Goal: Information Seeking & Learning: Understand process/instructions

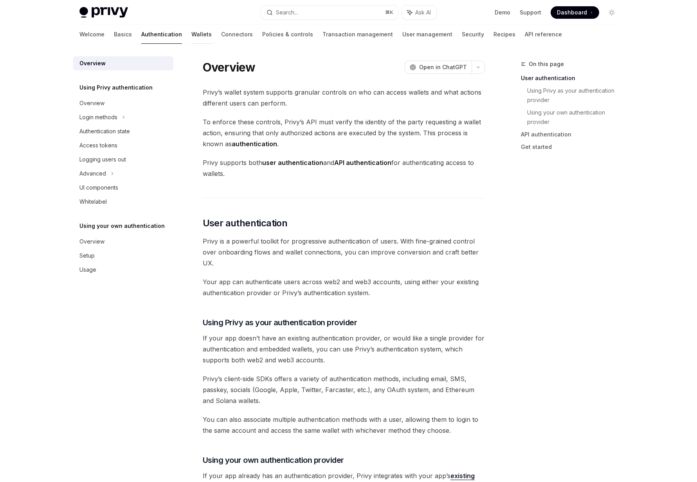
click at [191, 39] on link "Wallets" at bounding box center [201, 34] width 20 height 19
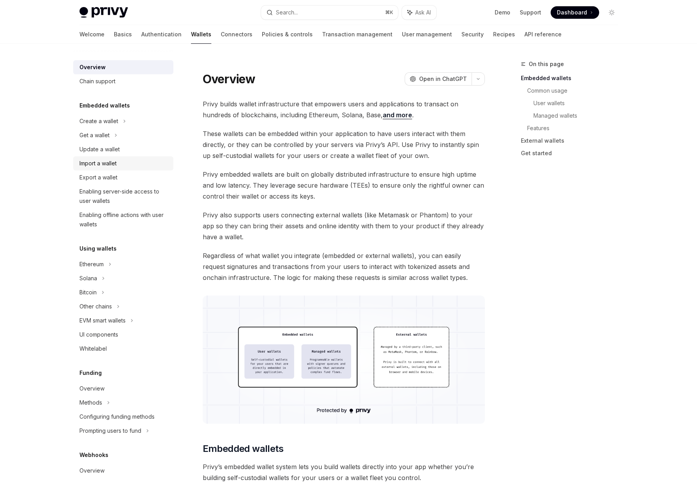
click at [94, 165] on div "Import a wallet" at bounding box center [97, 163] width 37 height 9
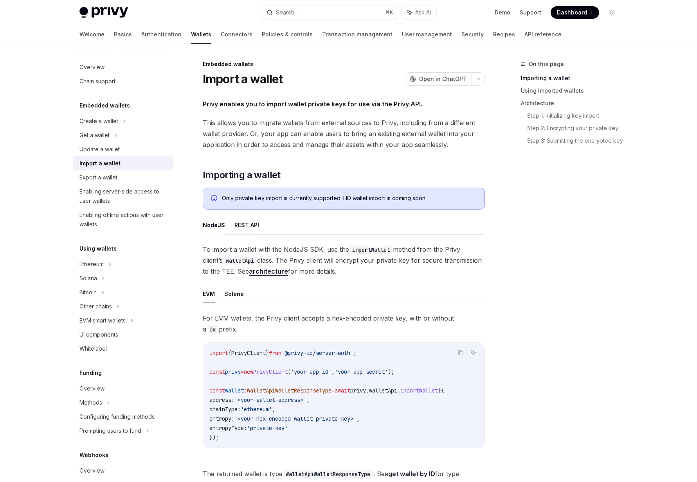
click at [240, 228] on button "REST API" at bounding box center [246, 225] width 25 height 18
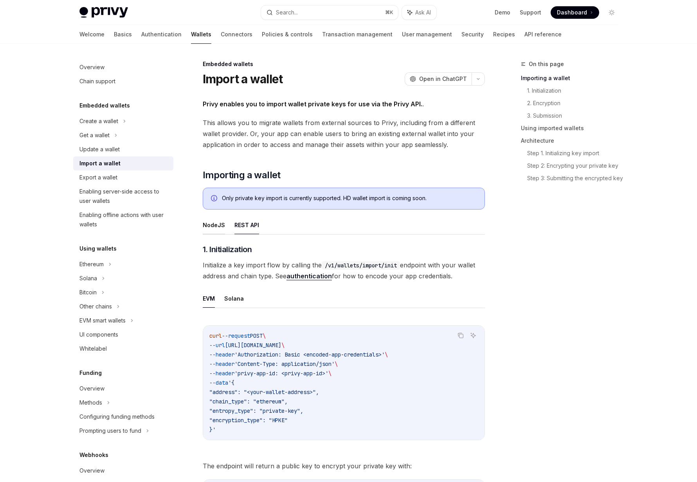
click at [219, 228] on button "NodeJS" at bounding box center [214, 225] width 22 height 18
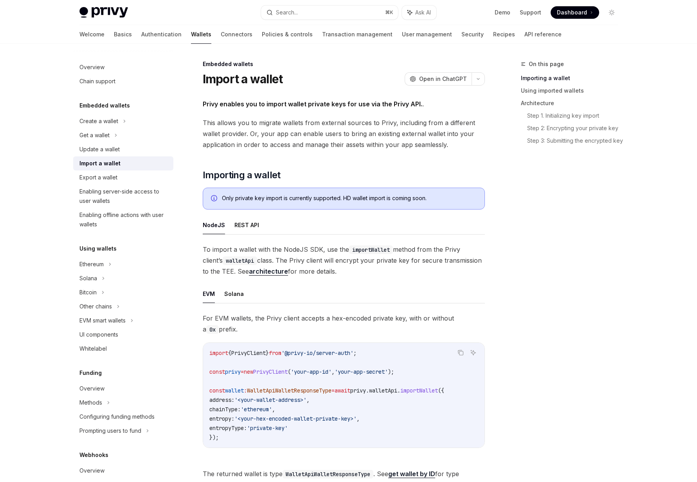
scroll to position [26, 0]
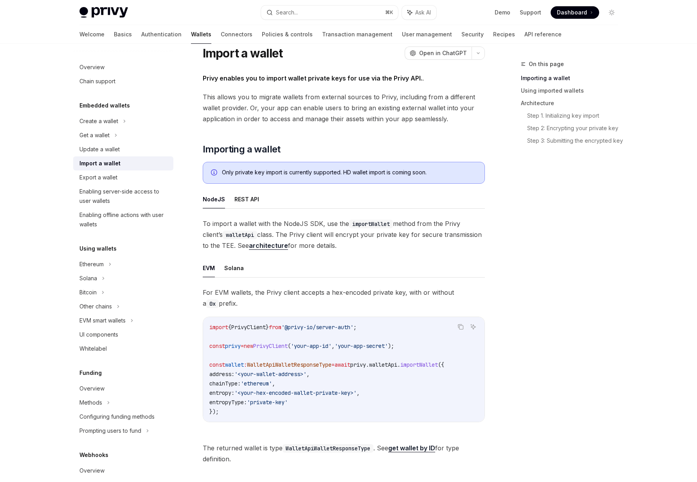
drag, startPoint x: 324, startPoint y: 249, endPoint x: 221, endPoint y: 225, distance: 105.2
click at [221, 225] on span "To import a wallet with the NodeJS SDK, use the importWallet method from the Pr…" at bounding box center [344, 234] width 282 height 33
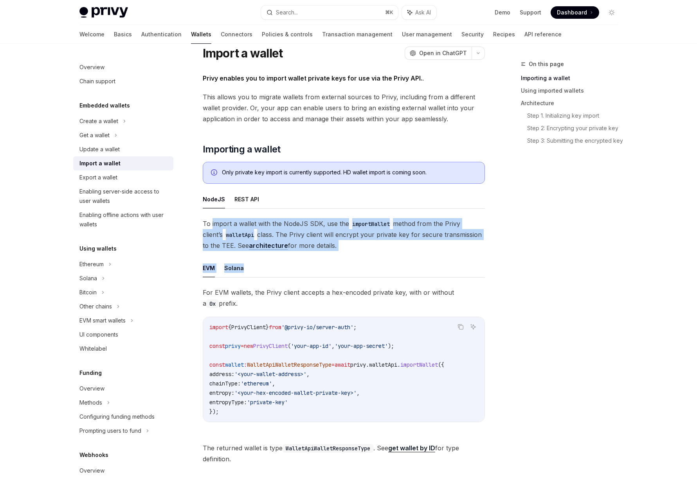
drag, startPoint x: 221, startPoint y: 225, endPoint x: 331, endPoint y: 258, distance: 115.1
click at [331, 258] on div "To import a wallet with the NodeJS SDK, use the importWallet method from the Pr…" at bounding box center [344, 341] width 282 height 246
click at [346, 251] on span "To import a wallet with the NodeJS SDK, use the importWallet method from the Pr…" at bounding box center [344, 234] width 282 height 33
drag, startPoint x: 346, startPoint y: 251, endPoint x: 202, endPoint y: 214, distance: 148.2
click at [203, 214] on div "NodeJS REST API To import a wallet with the NodeJS SDK, use the importWallet me…" at bounding box center [344, 327] width 282 height 275
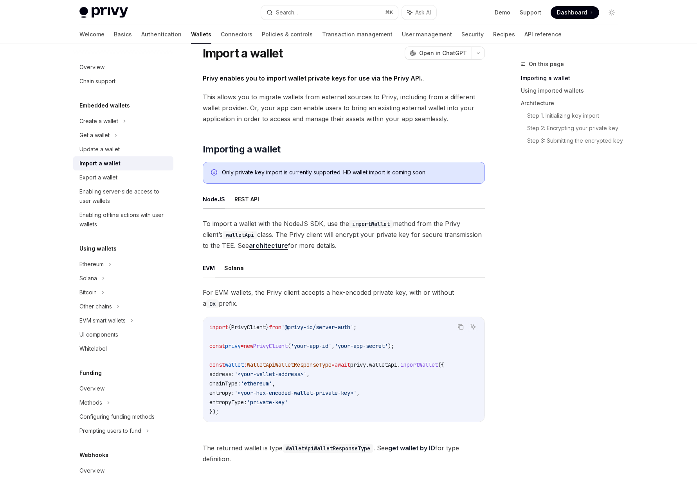
click at [201, 221] on div "Embedded wallets Import a wallet OpenAI Open in ChatGPT OpenAI Open in ChatGPT …" at bounding box center [270, 473] width 432 height 879
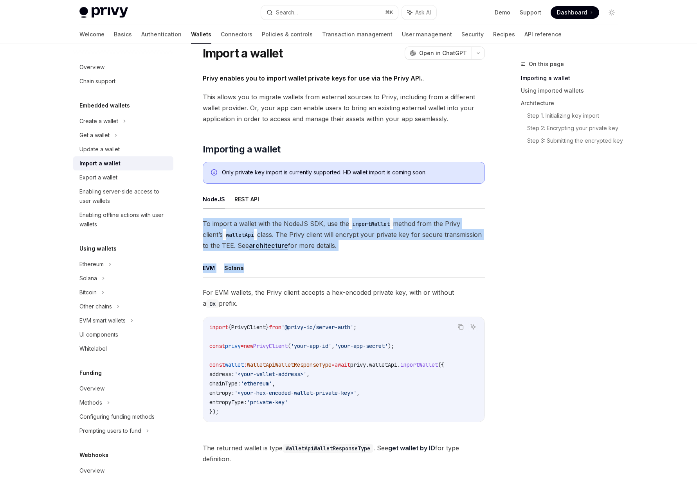
drag, startPoint x: 201, startPoint y: 221, endPoint x: 327, endPoint y: 255, distance: 130.6
click at [327, 255] on div "Embedded wallets Import a wallet OpenAI Open in ChatGPT OpenAI Open in ChatGPT …" at bounding box center [270, 473] width 432 height 879
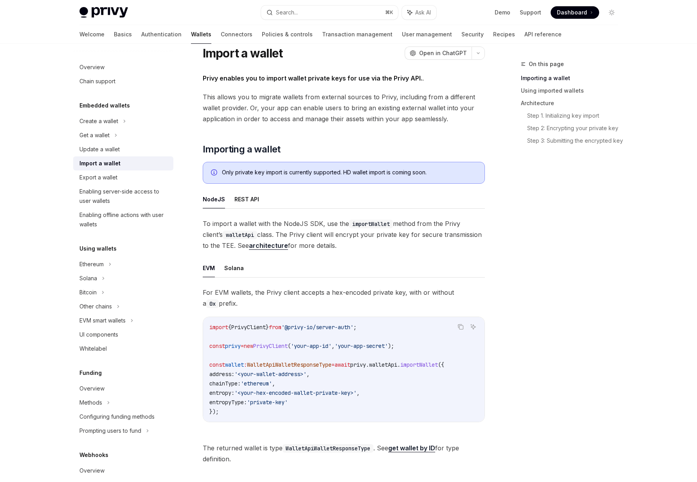
click at [345, 243] on span "To import a wallet with the NodeJS SDK, use the importWallet method from the Pr…" at bounding box center [344, 234] width 282 height 33
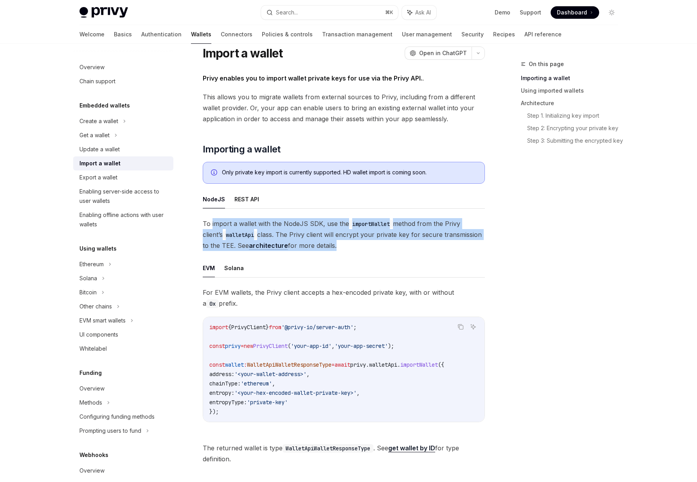
drag, startPoint x: 345, startPoint y: 243, endPoint x: 218, endPoint y: 221, distance: 129.7
click at [218, 221] on span "To import a wallet with the NodeJS SDK, use the importWallet method from the Pr…" at bounding box center [344, 234] width 282 height 33
drag, startPoint x: 218, startPoint y: 221, endPoint x: 327, endPoint y: 257, distance: 114.8
click at [327, 257] on div "To import a wallet with the NodeJS SDK, use the importWallet method from the Pr…" at bounding box center [344, 341] width 282 height 246
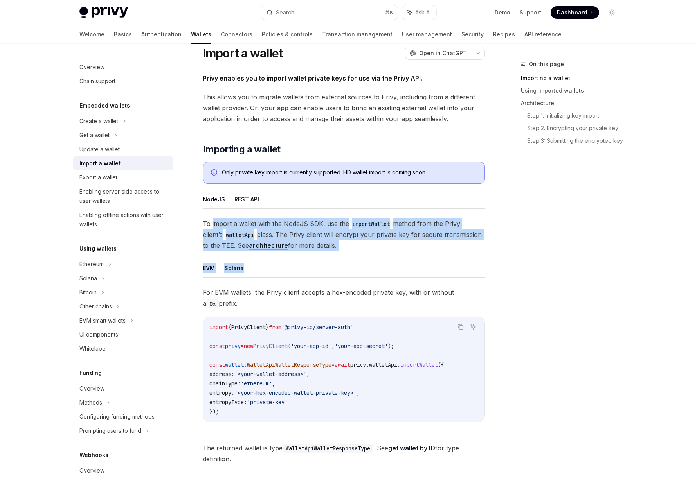
click at [328, 256] on div "To import a wallet with the NodeJS SDK, use the importWallet method from the Pr…" at bounding box center [344, 341] width 282 height 246
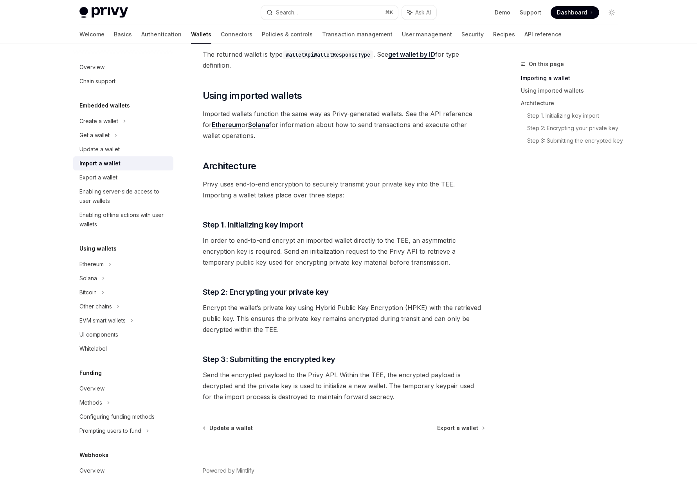
scroll to position [414, 0]
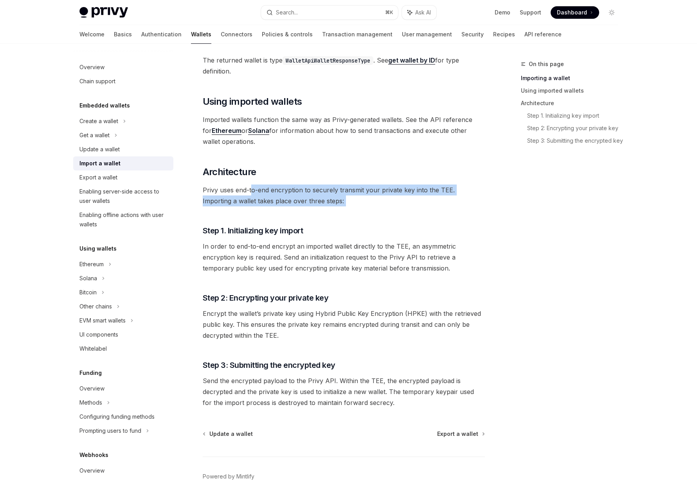
drag, startPoint x: 321, startPoint y: 220, endPoint x: 250, endPoint y: 191, distance: 76.6
click at [250, 191] on div "Privy enables you to import wallet private keys for use via the Privy API. . Th…" at bounding box center [344, 47] width 282 height 724
click at [250, 191] on span "Privy uses end-to-end encryption to securely transmit your private key into the…" at bounding box center [344, 196] width 282 height 22
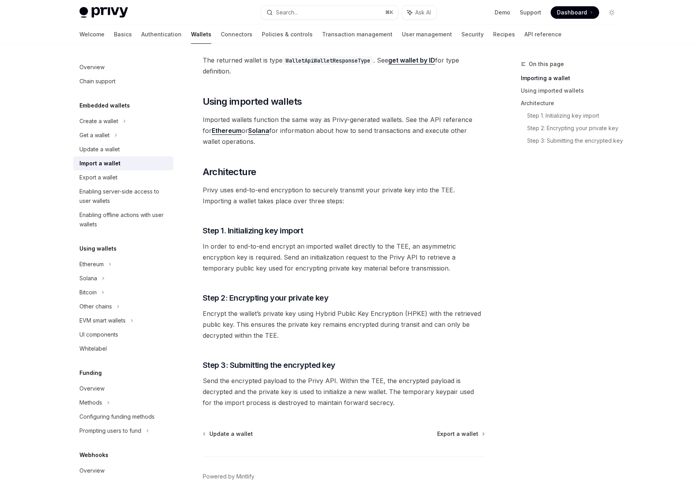
scroll to position [0, 0]
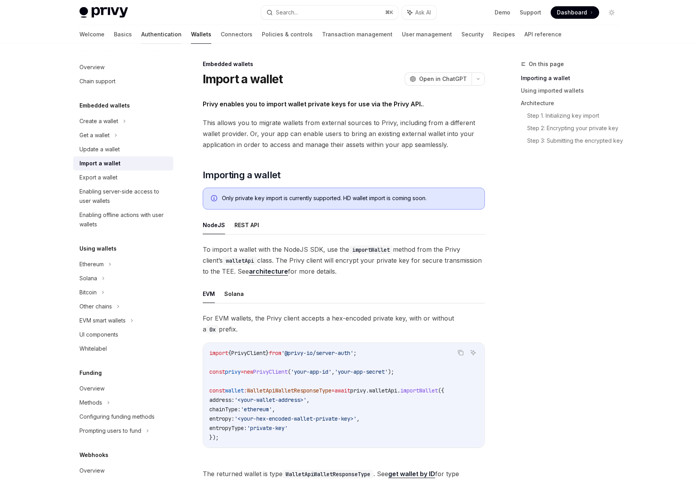
click at [141, 40] on link "Authentication" at bounding box center [161, 34] width 40 height 19
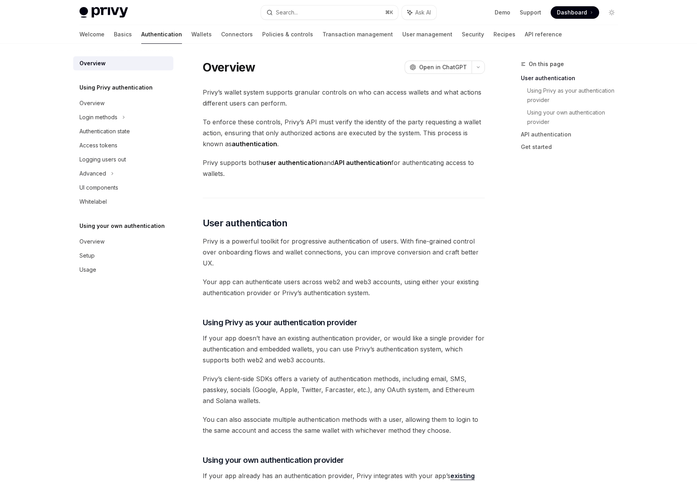
click at [141, 34] on link "Authentication" at bounding box center [161, 34] width 41 height 19
click at [94, 245] on div "Overview" at bounding box center [91, 241] width 25 height 9
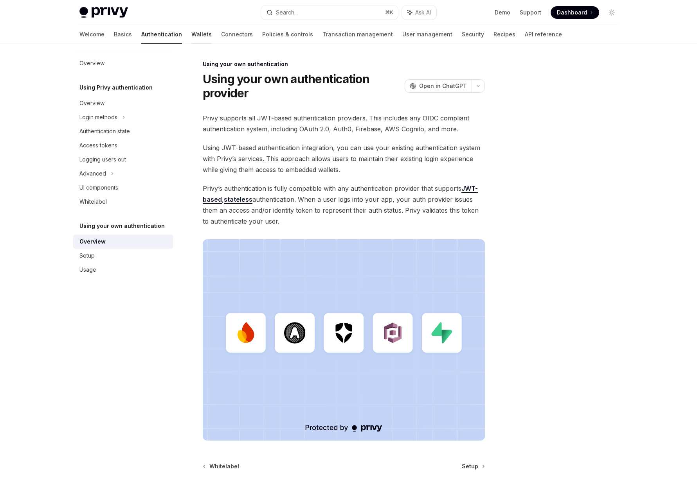
click at [191, 35] on link "Wallets" at bounding box center [201, 34] width 20 height 19
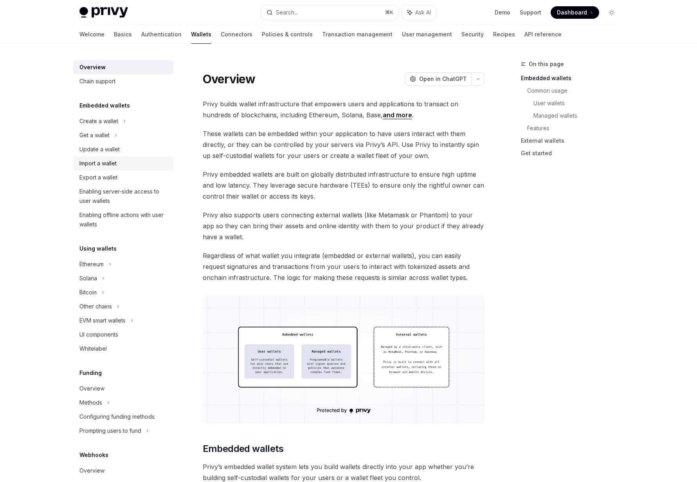
click at [102, 157] on link "Import a wallet" at bounding box center [123, 163] width 100 height 14
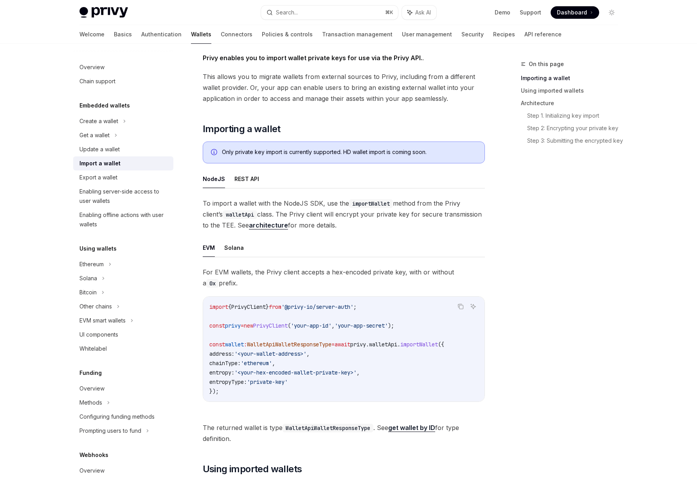
scroll to position [49, 0]
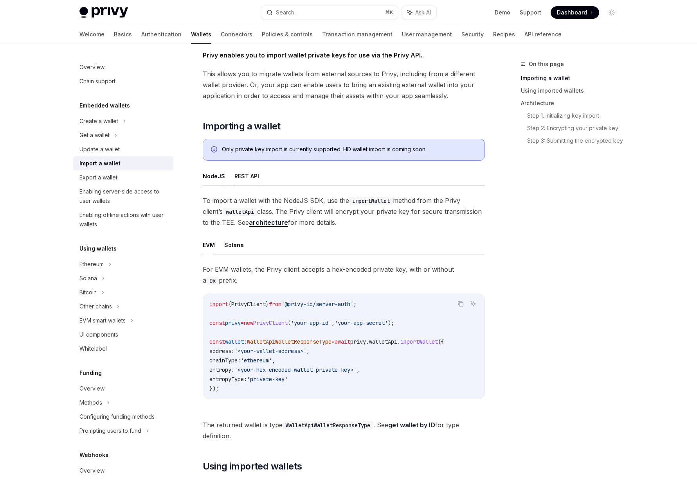
click at [248, 176] on button "REST API" at bounding box center [246, 176] width 25 height 18
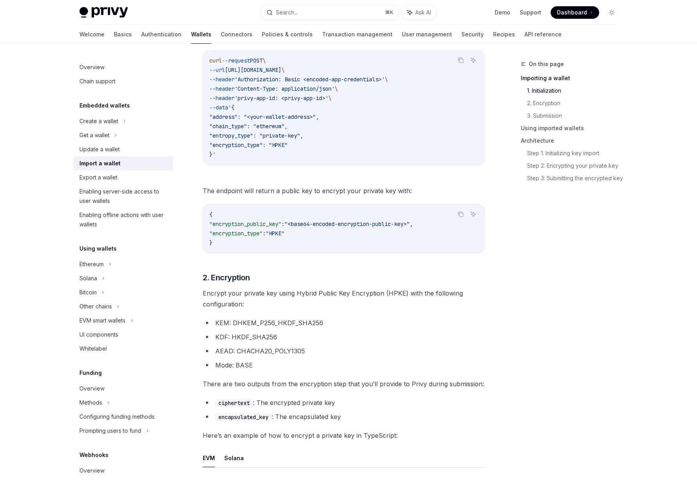
scroll to position [159, 0]
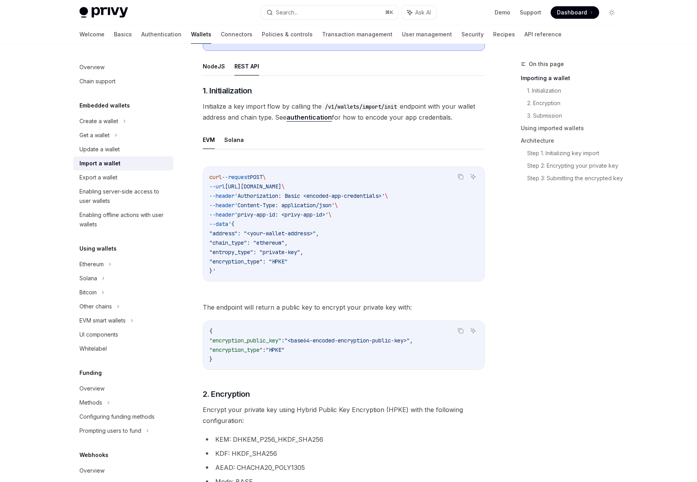
drag, startPoint x: 246, startPoint y: 230, endPoint x: 289, endPoint y: 282, distance: 67.5
click at [289, 282] on div "Copy Ask AI curl --request POST \ --url [URL][DOMAIN_NAME] \ --header 'Authoriz…" at bounding box center [344, 226] width 282 height 135
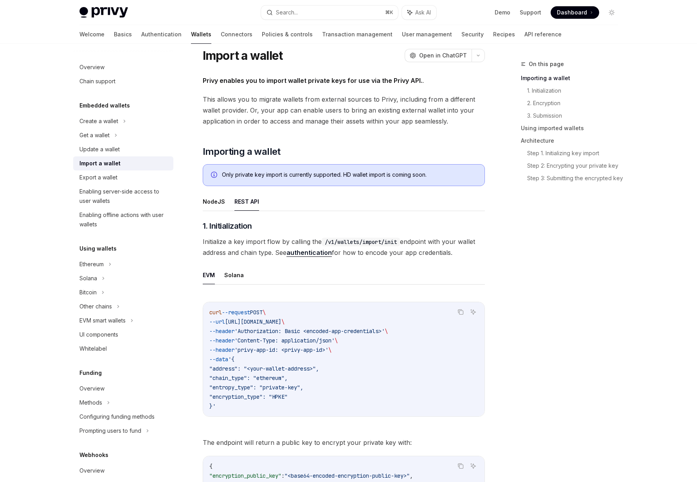
scroll to position [0, 0]
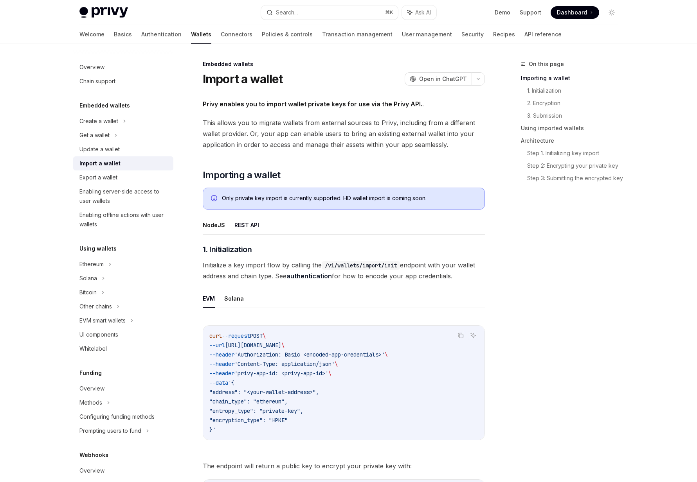
click at [221, 233] on button "NodeJS" at bounding box center [214, 225] width 22 height 18
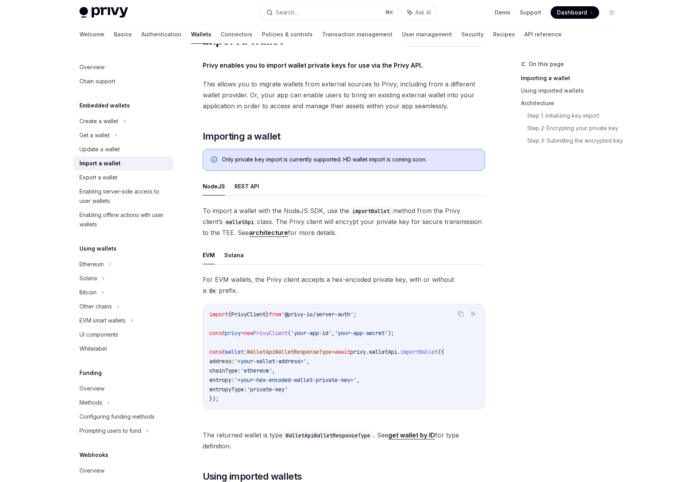
scroll to position [47, 0]
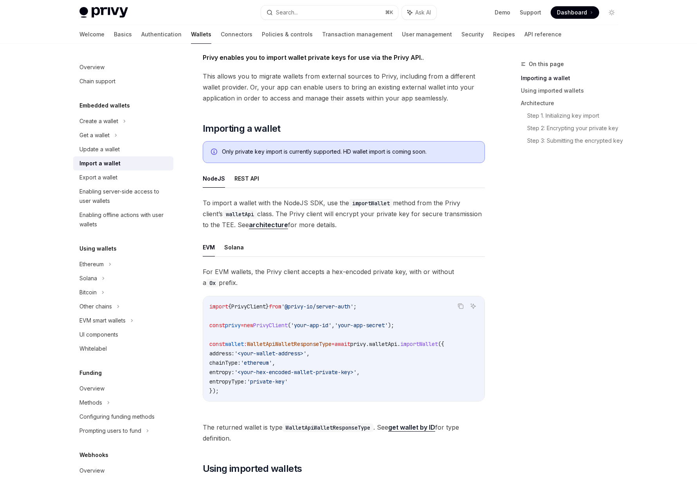
drag, startPoint x: 312, startPoint y: 340, endPoint x: 348, endPoint y: 381, distance: 55.2
click at [348, 381] on code "import { PrivyClient } from '@privy-io/server-auth' ; const privy = new PrivyCl…" at bounding box center [343, 349] width 269 height 94
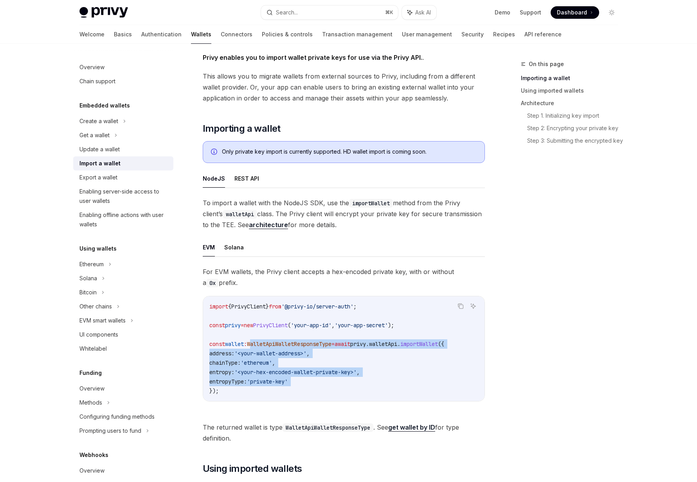
drag, startPoint x: 348, startPoint y: 381, endPoint x: 325, endPoint y: 343, distance: 44.5
click at [325, 343] on code "import { PrivyClient } from '@privy-io/server-auth' ; const privy = new PrivyCl…" at bounding box center [343, 349] width 269 height 94
click at [325, 343] on span "WalletApiWalletResponseType" at bounding box center [289, 344] width 84 height 7
drag, startPoint x: 325, startPoint y: 343, endPoint x: 345, endPoint y: 387, distance: 47.8
click at [345, 387] on code "import { PrivyClient } from '@privy-io/server-auth' ; const privy = new PrivyCl…" at bounding box center [343, 349] width 269 height 94
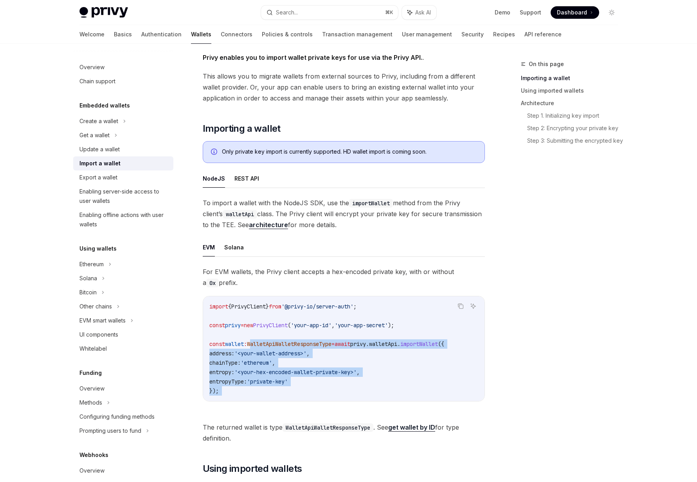
click at [345, 387] on code "import { PrivyClient } from '@privy-io/server-auth' ; const privy = new PrivyCl…" at bounding box center [343, 349] width 269 height 94
drag, startPoint x: 345, startPoint y: 387, endPoint x: 327, endPoint y: 338, distance: 52.2
click at [327, 338] on code "import { PrivyClient } from '@privy-io/server-auth' ; const privy = new PrivyCl…" at bounding box center [343, 349] width 269 height 94
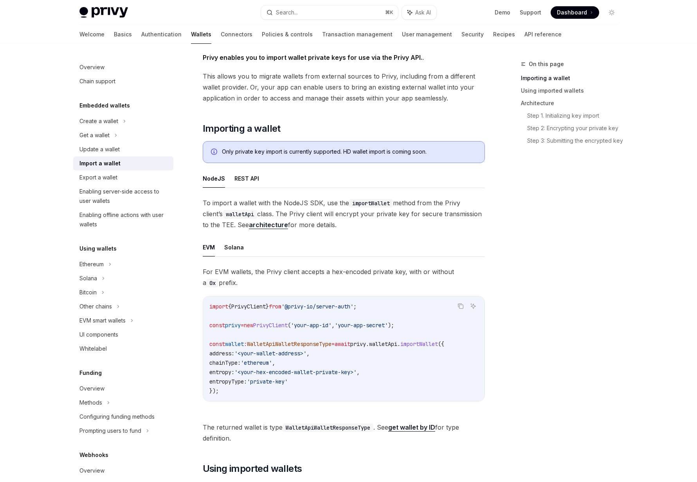
scroll to position [90, 0]
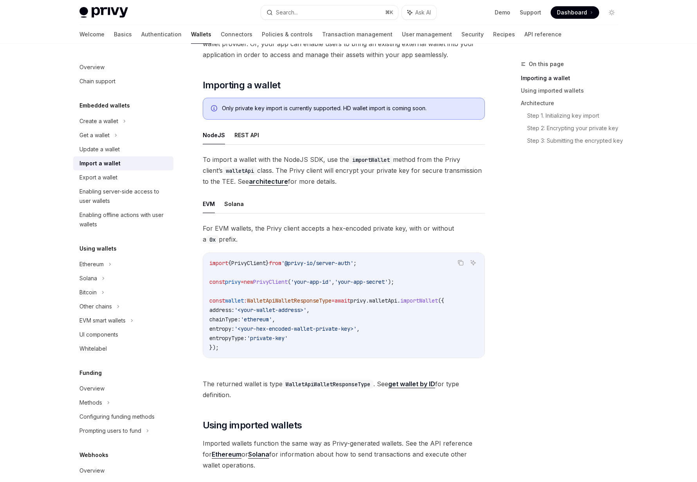
click at [249, 182] on link "architecture" at bounding box center [268, 182] width 39 height 8
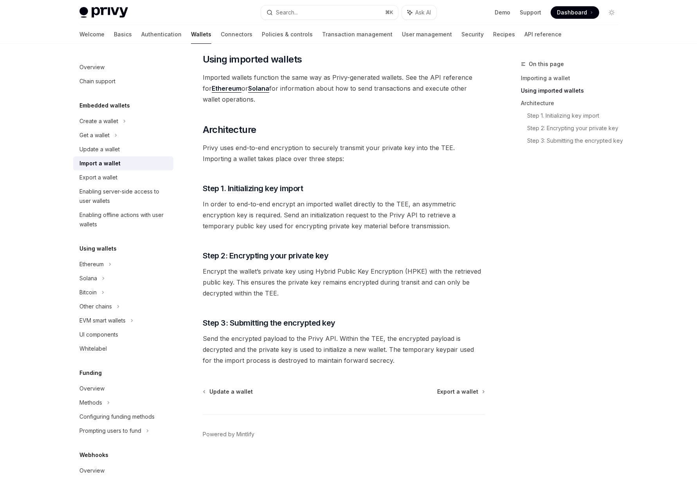
scroll to position [459, 0]
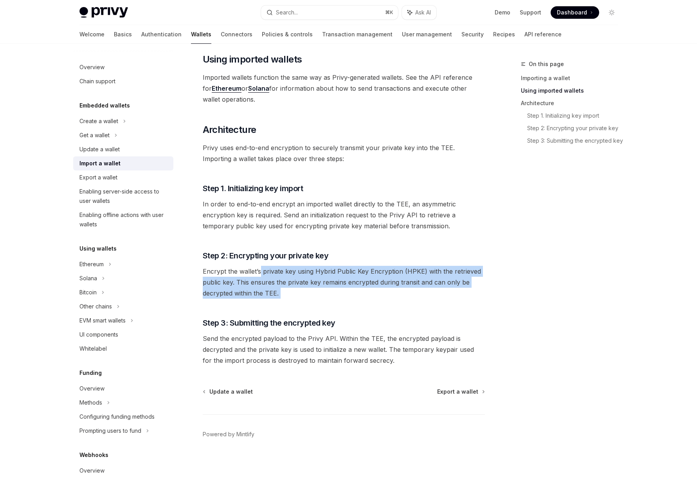
drag, startPoint x: 306, startPoint y: 302, endPoint x: 261, endPoint y: 274, distance: 53.0
click at [261, 274] on div "Privy enables you to import wallet private keys for use via the Privy API. . Th…" at bounding box center [344, 4] width 282 height 724
click at [261, 274] on span "Encrypt the wallet’s private key using Hybrid Public Key Encryption (HPKE) with…" at bounding box center [344, 282] width 282 height 33
drag, startPoint x: 261, startPoint y: 274, endPoint x: 284, endPoint y: 293, distance: 29.5
click at [284, 293] on span "Encrypt the wallet’s private key using Hybrid Public Key Encryption (HPKE) with…" at bounding box center [344, 282] width 282 height 33
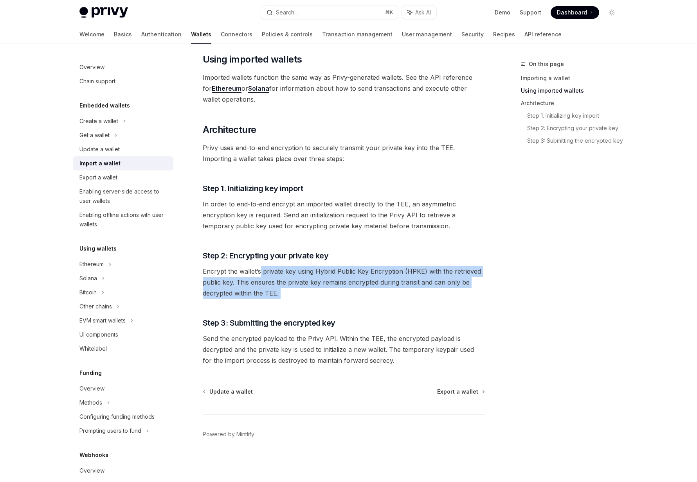
click at [284, 293] on span "Encrypt the wallet’s private key using Hybrid Public Key Encryption (HPKE) with…" at bounding box center [344, 282] width 282 height 33
drag, startPoint x: 284, startPoint y: 293, endPoint x: 260, endPoint y: 272, distance: 31.6
click at [260, 272] on span "Encrypt the wallet’s private key using Hybrid Public Key Encryption (HPKE) with…" at bounding box center [344, 282] width 282 height 33
drag, startPoint x: 260, startPoint y: 272, endPoint x: 288, endPoint y: 304, distance: 42.1
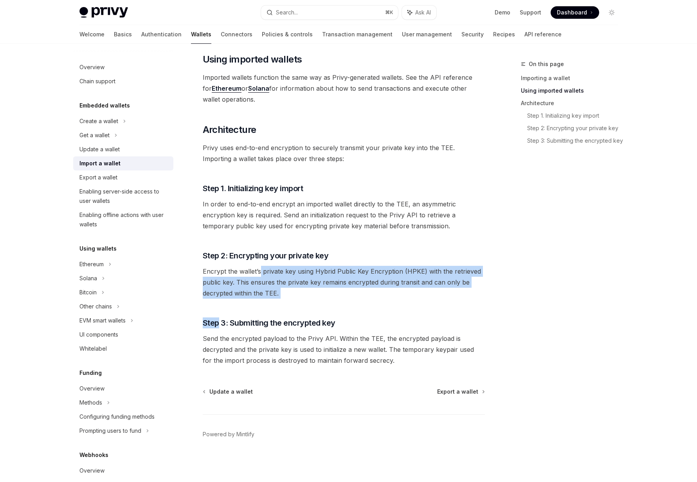
click at [288, 304] on div "Privy enables you to import wallet private keys for use via the Privy API. . Th…" at bounding box center [344, 4] width 282 height 724
drag, startPoint x: 288, startPoint y: 304, endPoint x: 265, endPoint y: 277, distance: 34.7
click at [265, 277] on div "Privy enables you to import wallet private keys for use via the Privy API. . Th…" at bounding box center [344, 4] width 282 height 724
click at [265, 277] on span "Encrypt the wallet’s private key using Hybrid Public Key Encryption (HPKE) with…" at bounding box center [344, 282] width 282 height 33
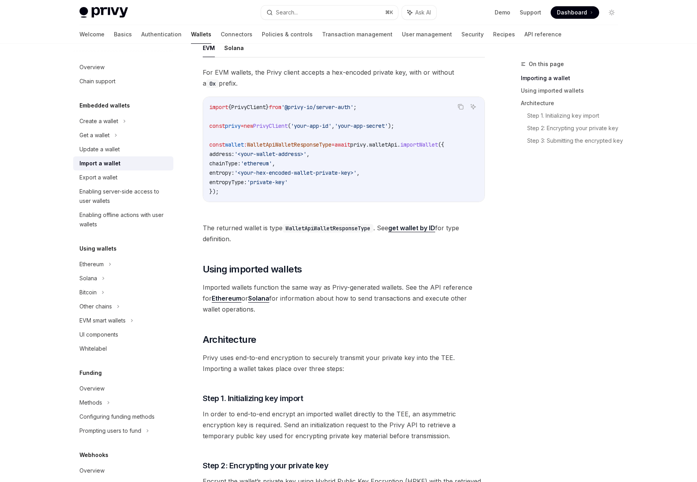
scroll to position [0, 0]
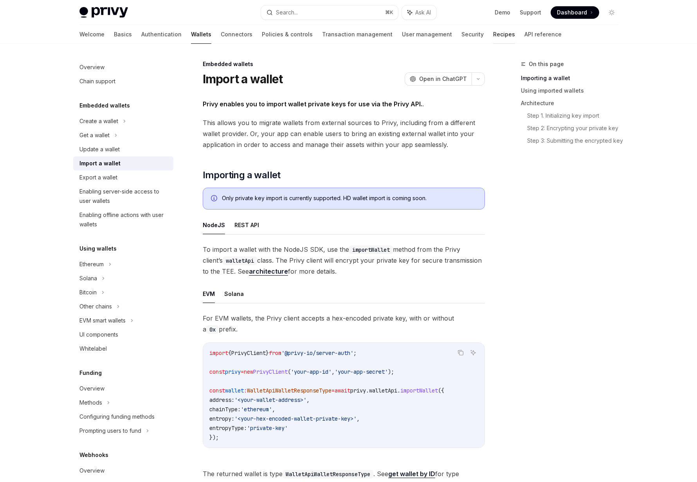
click at [493, 38] on link "Recipes" at bounding box center [504, 34] width 22 height 19
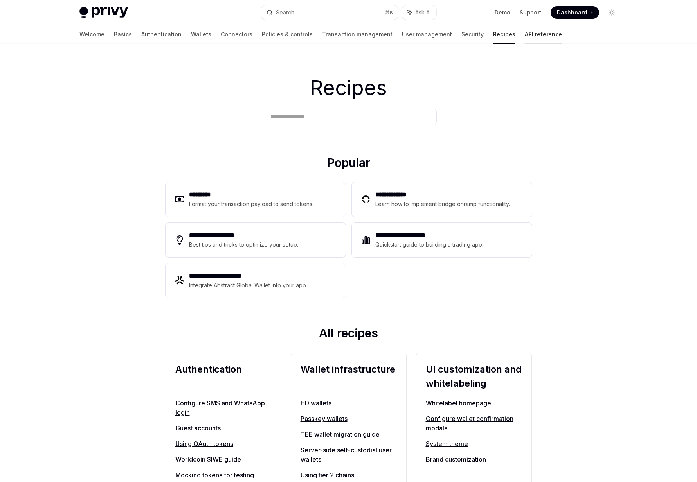
click at [525, 35] on link "API reference" at bounding box center [543, 34] width 37 height 19
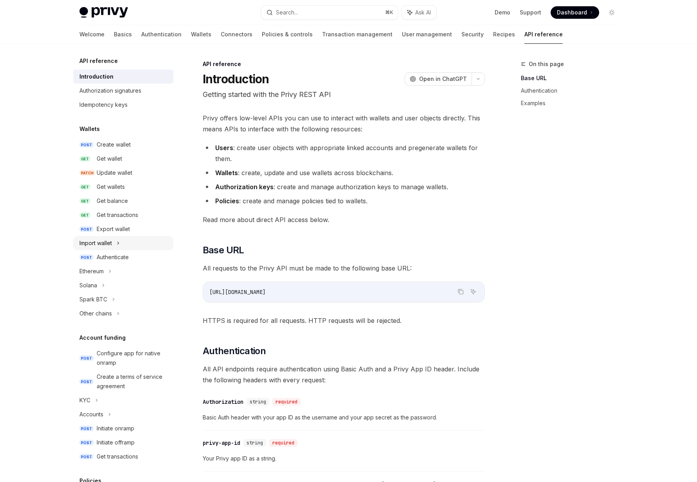
click at [109, 246] on div "Import wallet" at bounding box center [95, 243] width 32 height 9
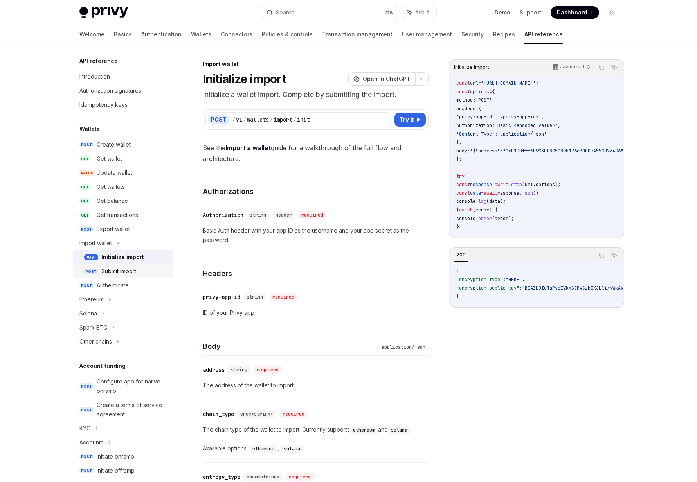
click at [119, 268] on div "Submit import" at bounding box center [118, 271] width 35 height 9
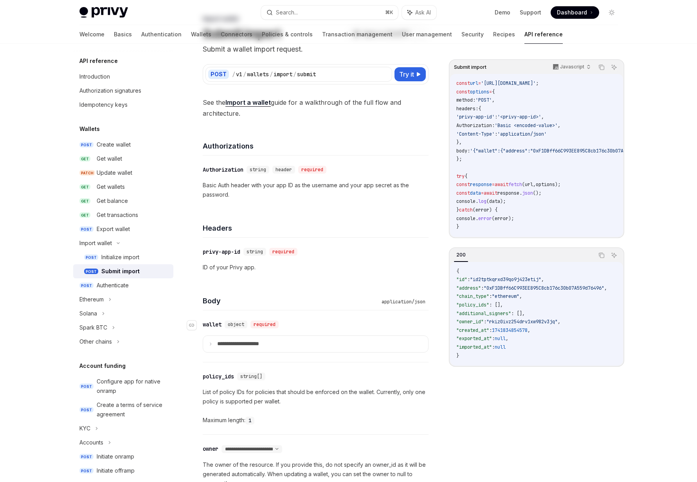
scroll to position [46, 0]
click at [260, 342] on p "**********" at bounding box center [244, 343] width 54 height 7
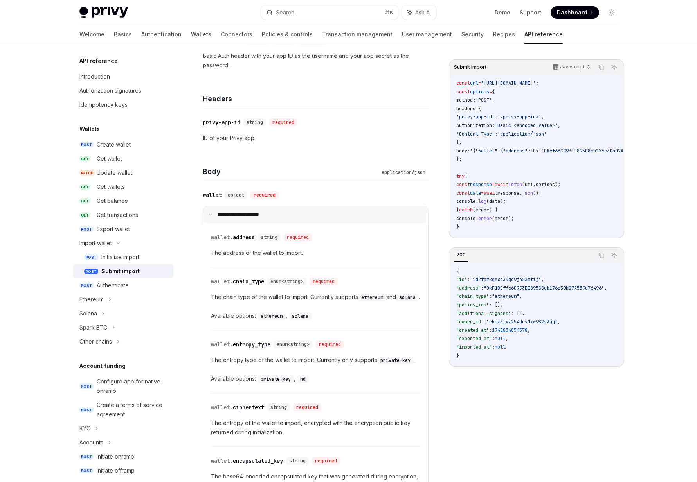
scroll to position [86, 0]
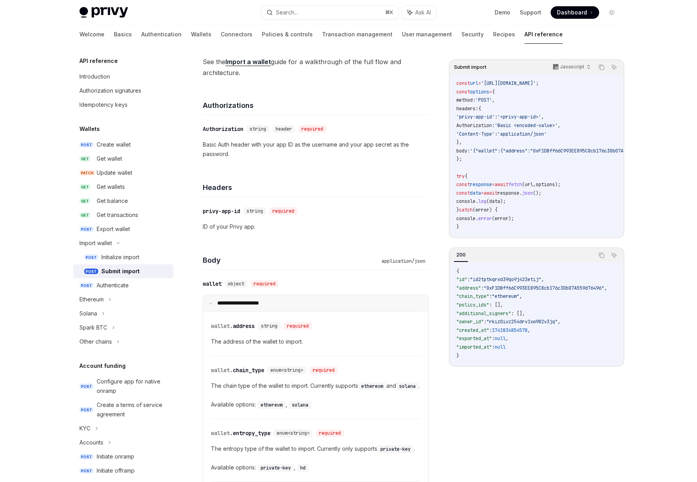
click at [271, 305] on summary "**********" at bounding box center [315, 303] width 225 height 16
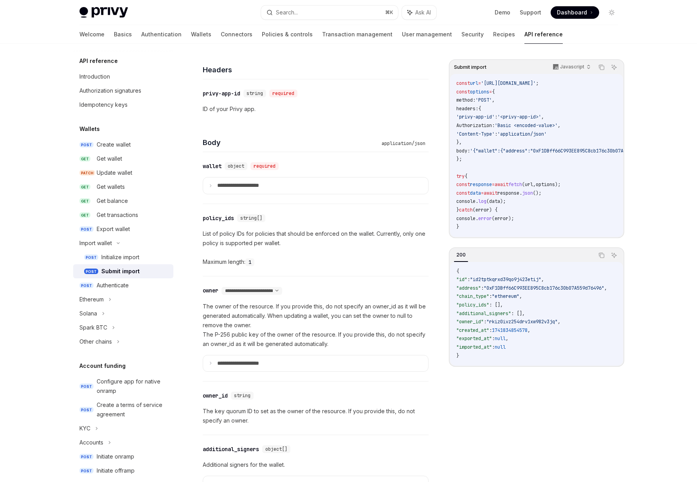
scroll to position [188, 0]
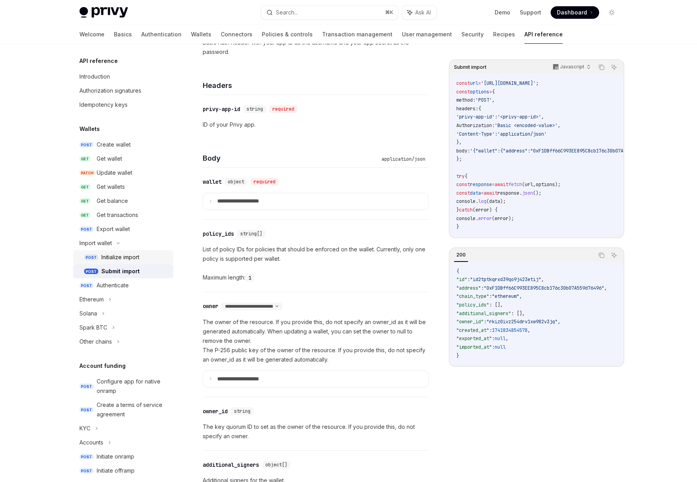
click at [149, 258] on div "Initialize import" at bounding box center [134, 257] width 67 height 9
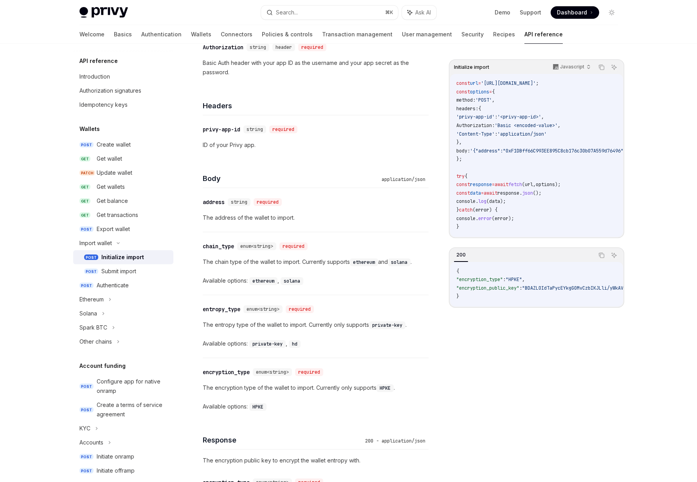
scroll to position [180, 0]
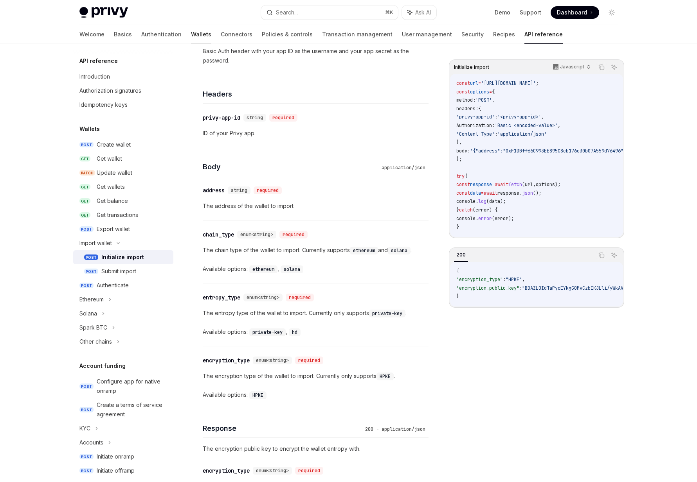
click at [191, 41] on link "Wallets" at bounding box center [201, 34] width 20 height 19
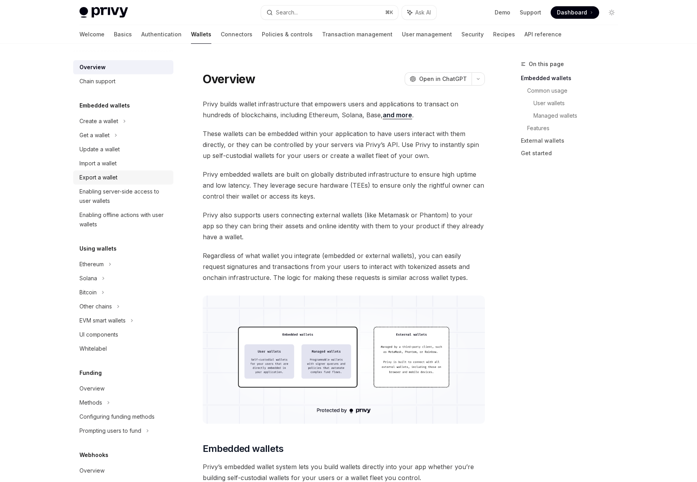
click at [93, 182] on div "Export a wallet" at bounding box center [98, 177] width 38 height 9
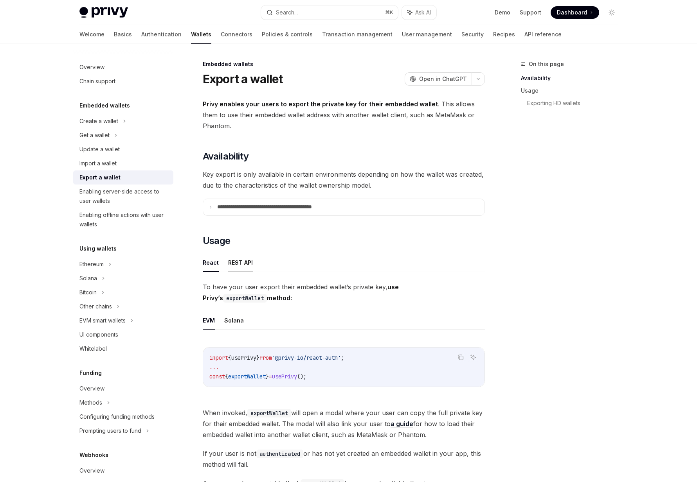
click at [243, 262] on button "REST API" at bounding box center [240, 262] width 25 height 18
type textarea "*"
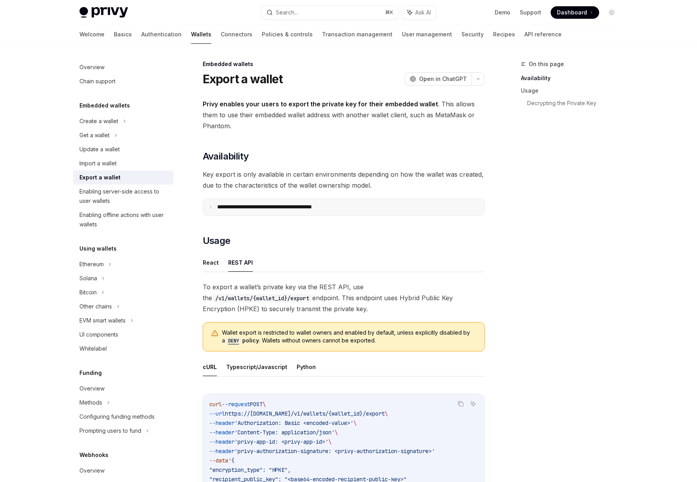
click at [291, 212] on summary "**********" at bounding box center [343, 207] width 281 height 16
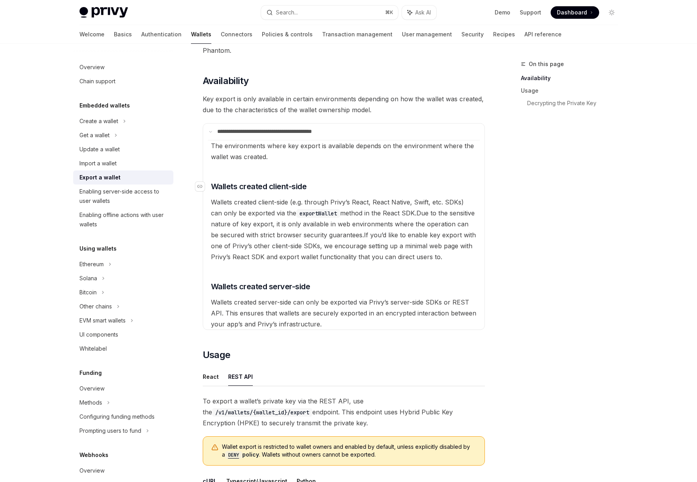
scroll to position [72, 0]
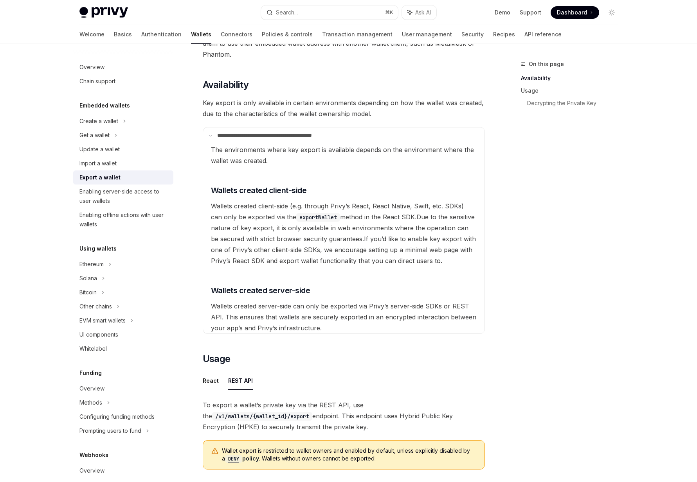
click at [14, 36] on div at bounding box center [348, 22] width 697 height 44
